Goal: Check status: Check status

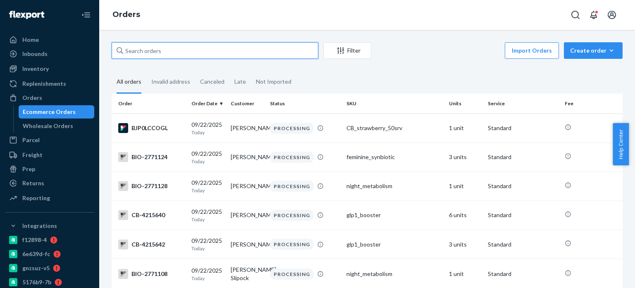
click at [208, 53] on input "text" at bounding box center [215, 50] width 207 height 17
paste input "[PERSON_NAME]"
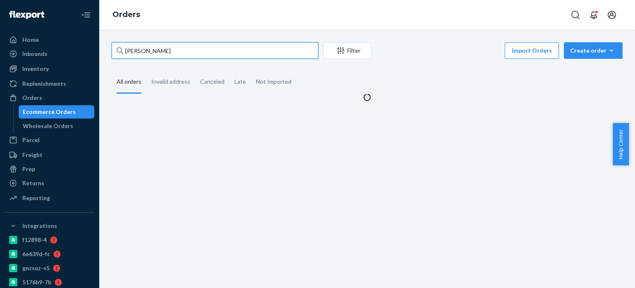
type input "[PERSON_NAME]"
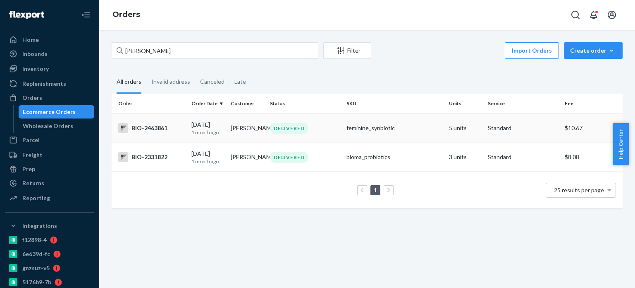
click at [165, 128] on div "BIO-2463861" at bounding box center [151, 128] width 67 height 10
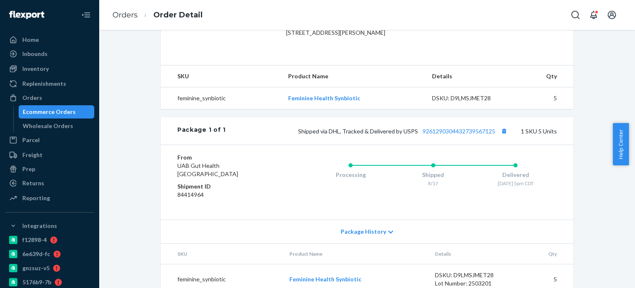
scroll to position [268, 0]
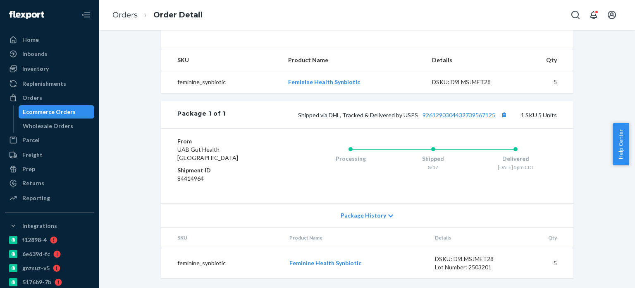
click at [446, 110] on div "Shipped via DHL, Tracked & Delivered by USPS 9261290304432739567125 1 SKU 5 Uni…" at bounding box center [391, 114] width 331 height 11
click at [447, 115] on link "9261290304432739567125" at bounding box center [459, 114] width 73 height 7
click at [130, 13] on link "Orders" at bounding box center [125, 14] width 25 height 9
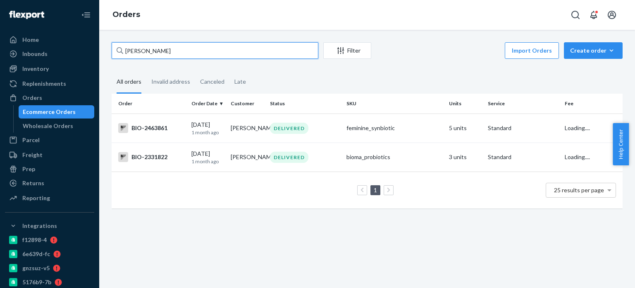
click at [163, 58] on input "[PERSON_NAME]" at bounding box center [215, 50] width 207 height 17
paste input "Candela Soy"
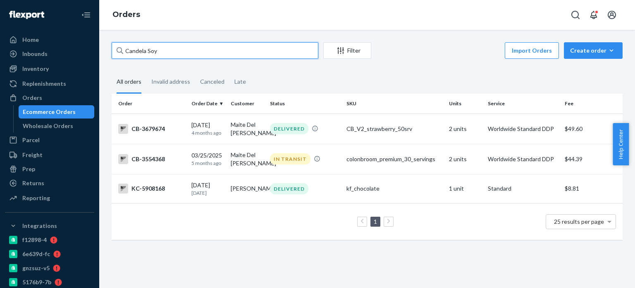
click at [146, 53] on input "Candela Soy" at bounding box center [215, 50] width 207 height 17
paste input "[PERSON_NAME]"
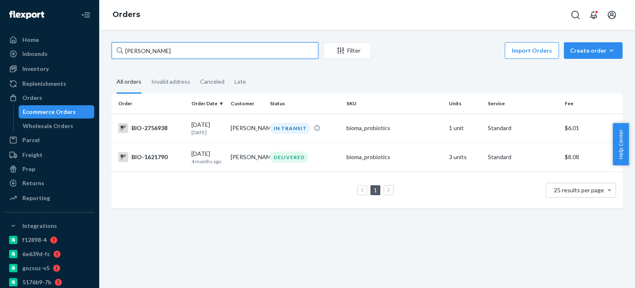
type input "[PERSON_NAME]"
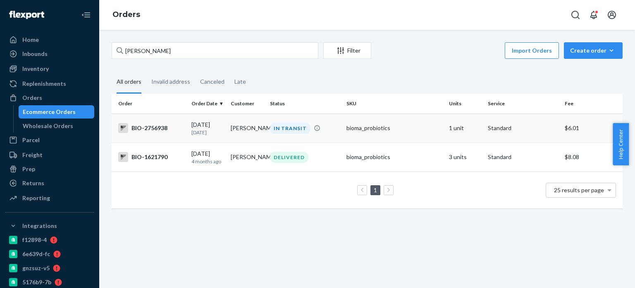
click at [162, 129] on div "BIO-2756938" at bounding box center [151, 128] width 67 height 10
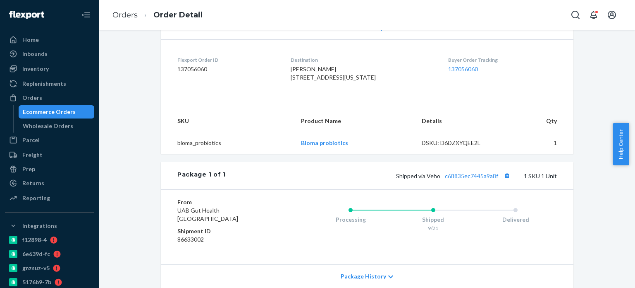
scroll to position [207, 0]
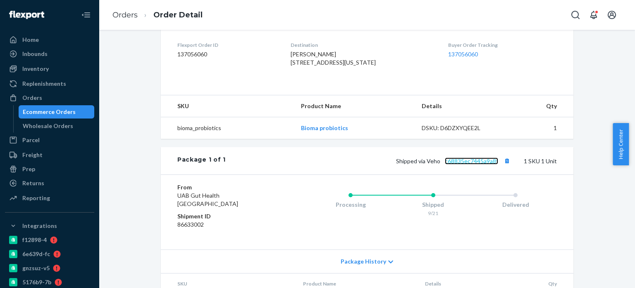
click at [459, 164] on link "c68835ec7445a9a8f" at bounding box center [471, 160] width 53 height 7
